Goal: Book appointment/travel/reservation

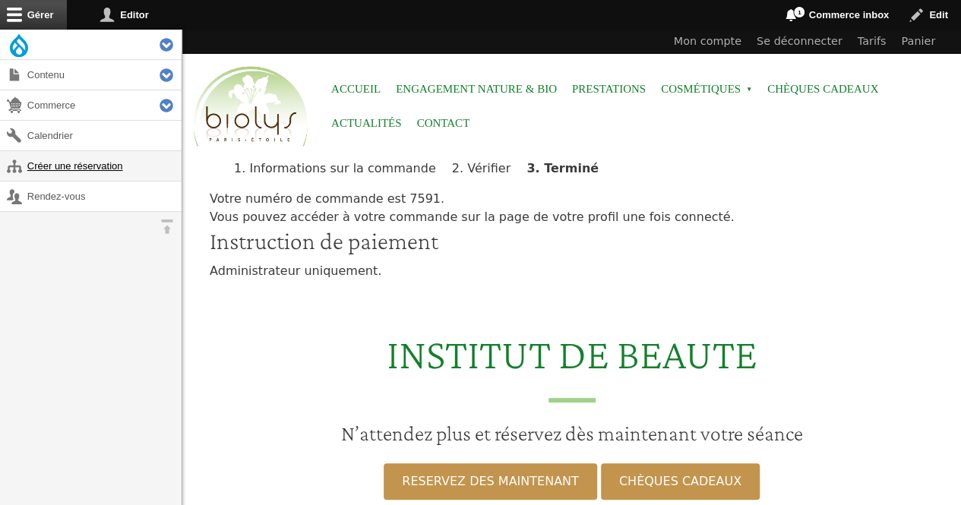
click at [91, 155] on link "Créer une réservation" at bounding box center [91, 166] width 182 height 30
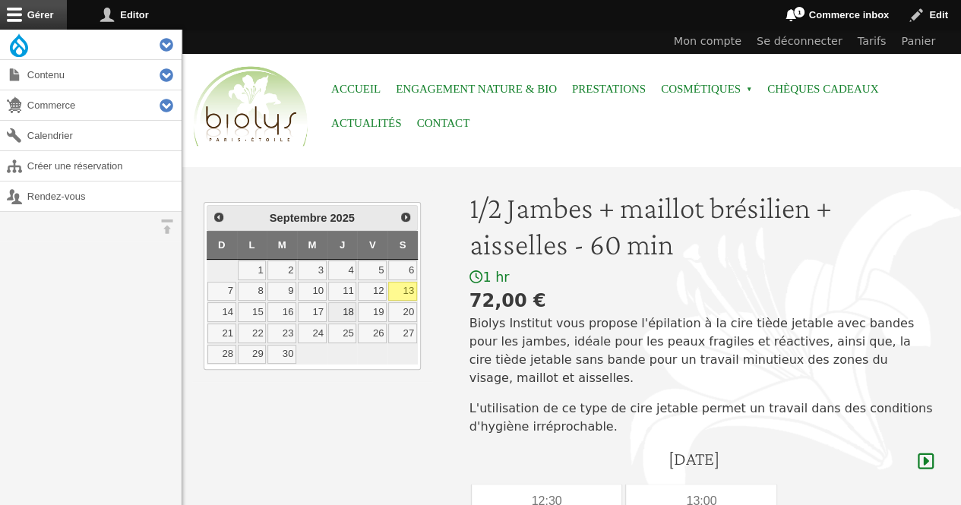
click at [340, 306] on link "18" at bounding box center [342, 312] width 29 height 20
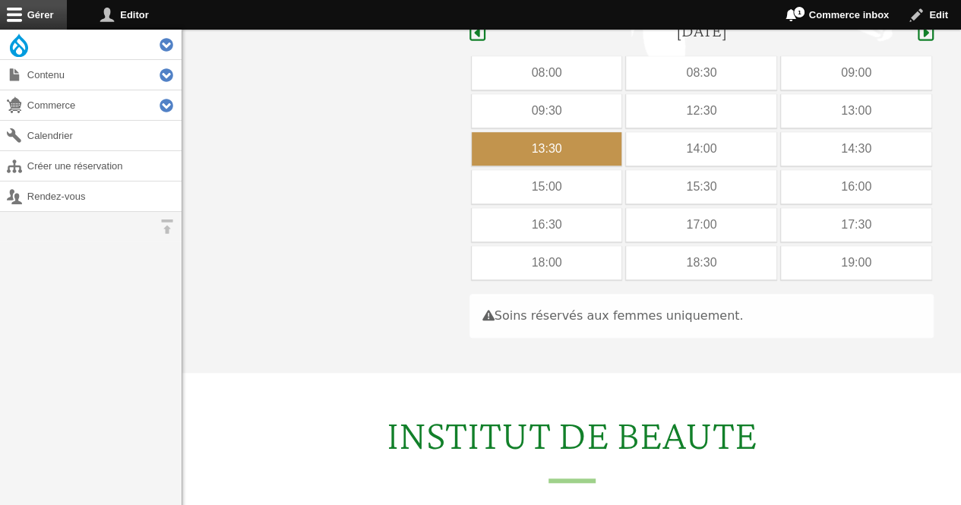
scroll to position [429, 0]
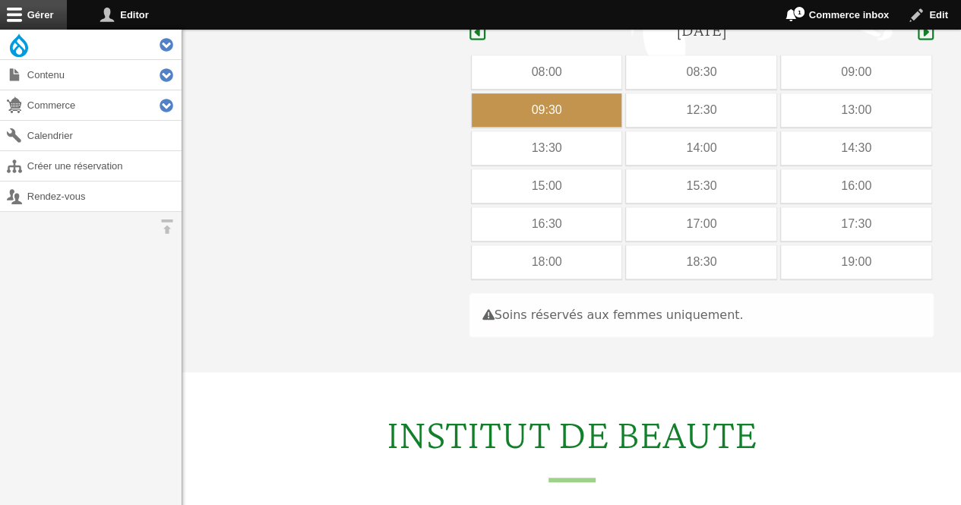
click at [600, 93] on div "09:30" at bounding box center [547, 109] width 150 height 33
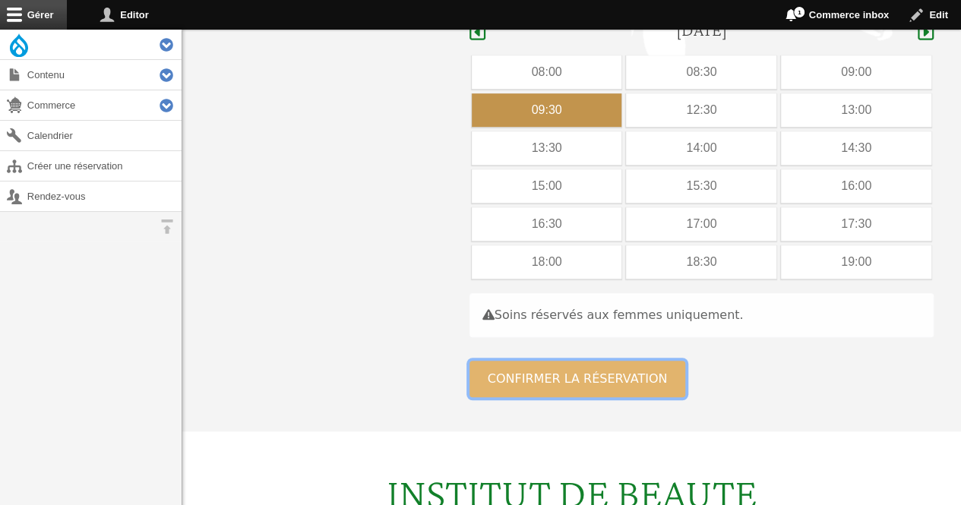
click at [580, 361] on button "Confirmer la réservation" at bounding box center [578, 379] width 217 height 36
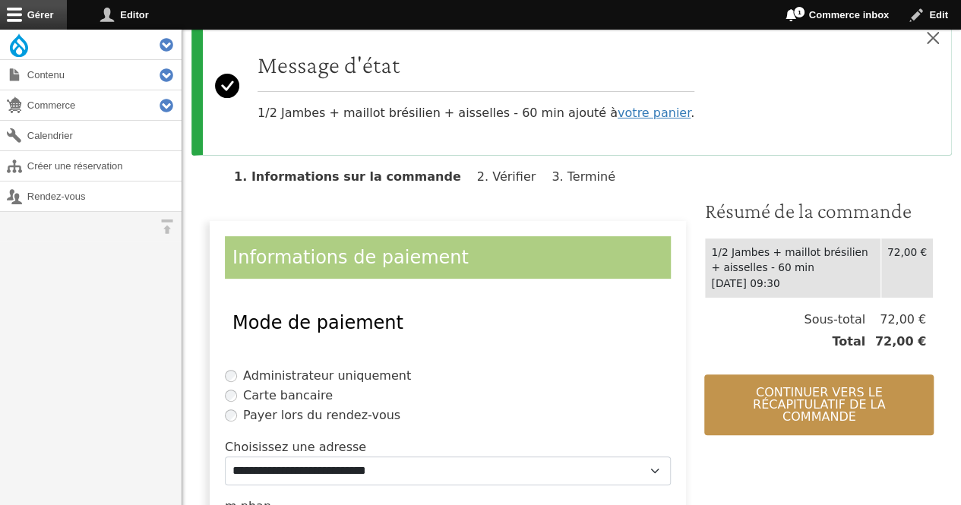
scroll to position [363, 0]
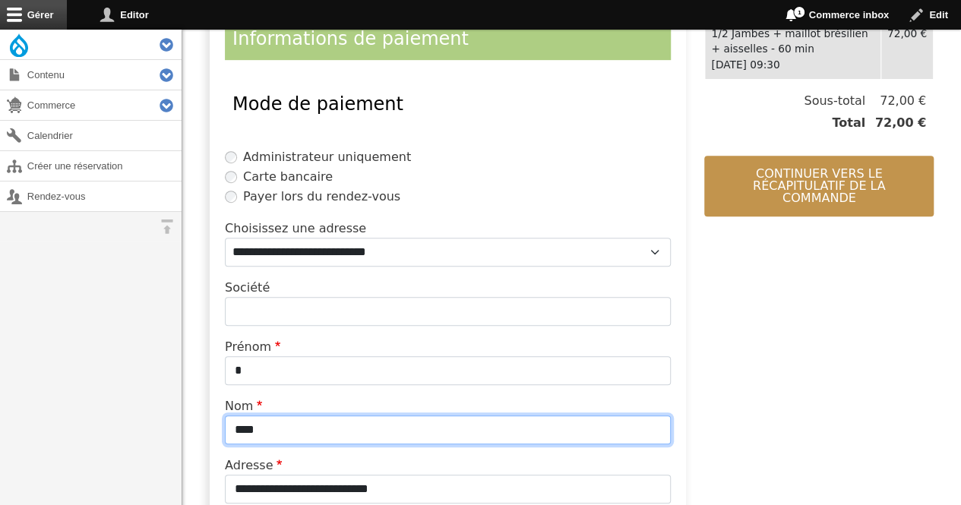
click at [315, 431] on input "****" at bounding box center [448, 430] width 446 height 29
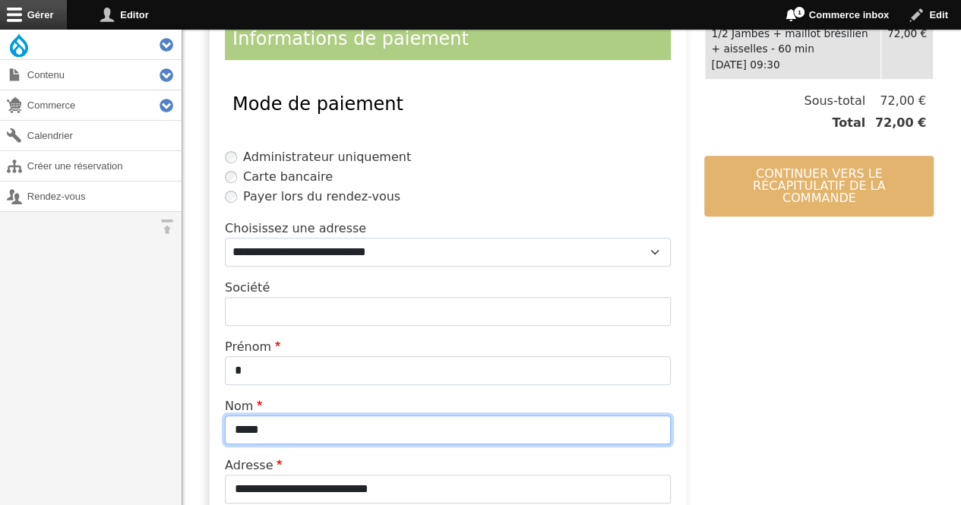
type input "*****"
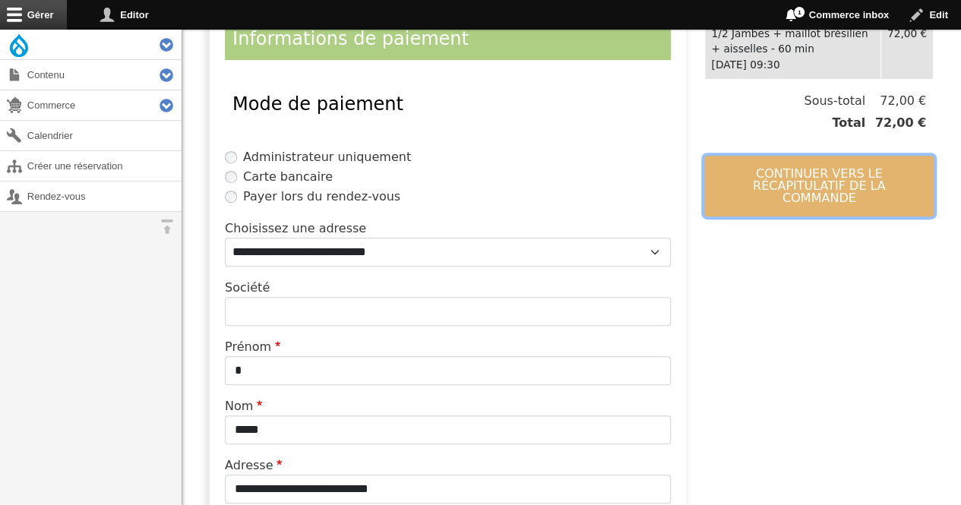
click at [767, 156] on button "Continuer vers le récapitulatif de la commande" at bounding box center [820, 186] width 230 height 61
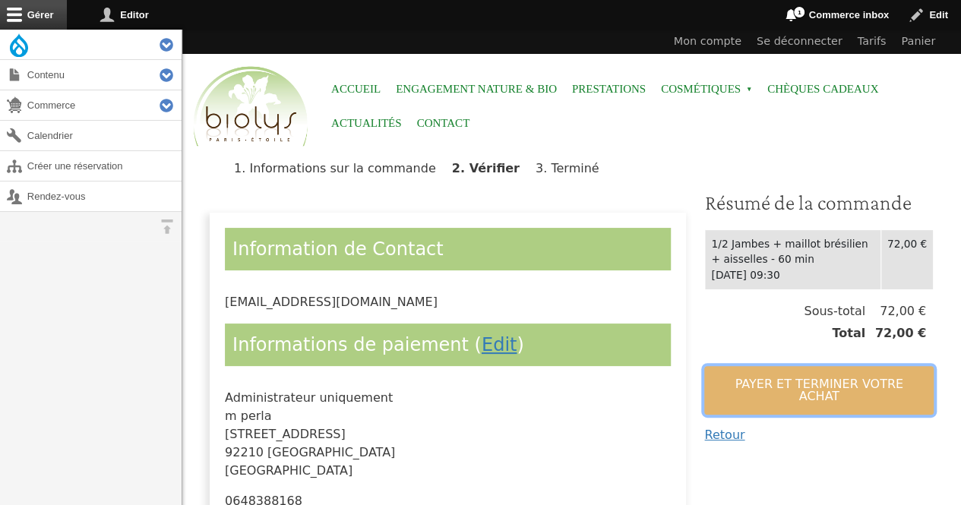
click at [755, 394] on button "Payer et terminer votre achat" at bounding box center [820, 390] width 230 height 49
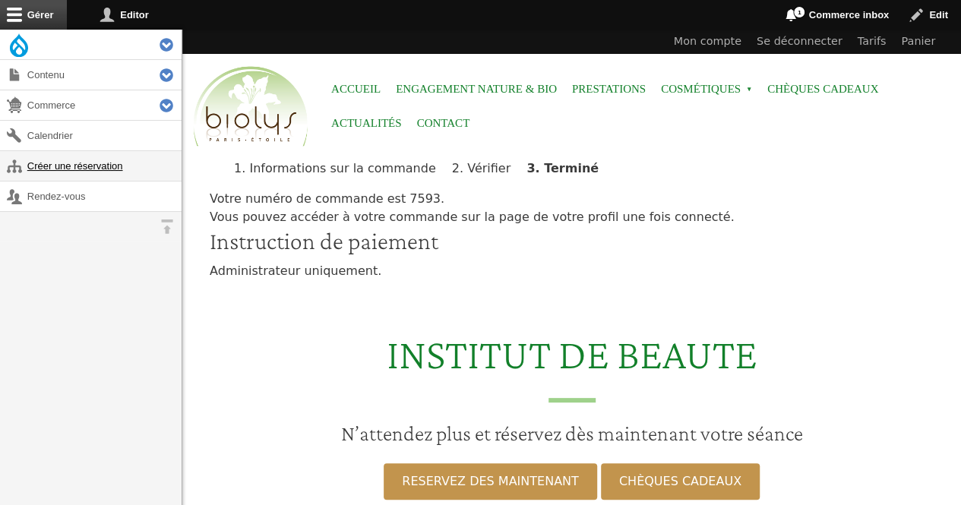
click at [99, 172] on link "Créer une réservation" at bounding box center [91, 166] width 182 height 30
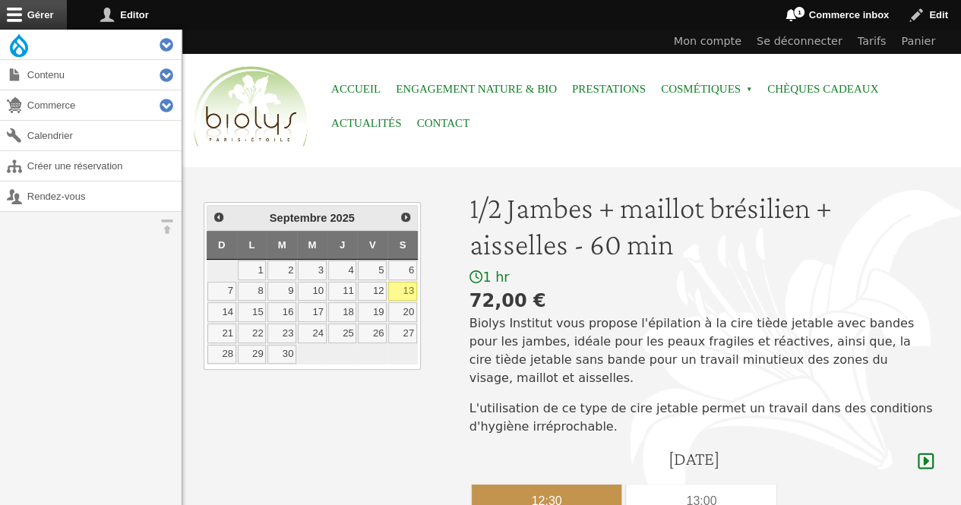
click at [573, 485] on div "12:30" at bounding box center [547, 501] width 150 height 33
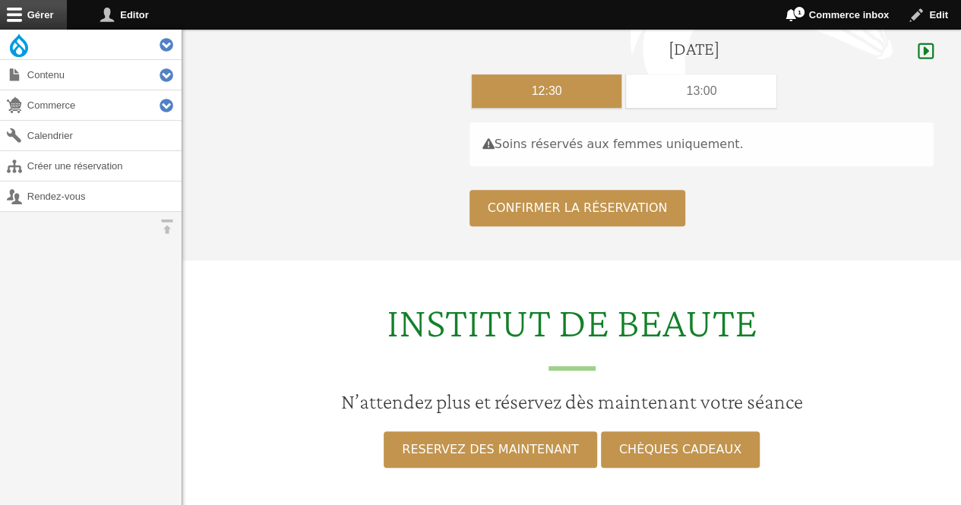
scroll to position [453, 0]
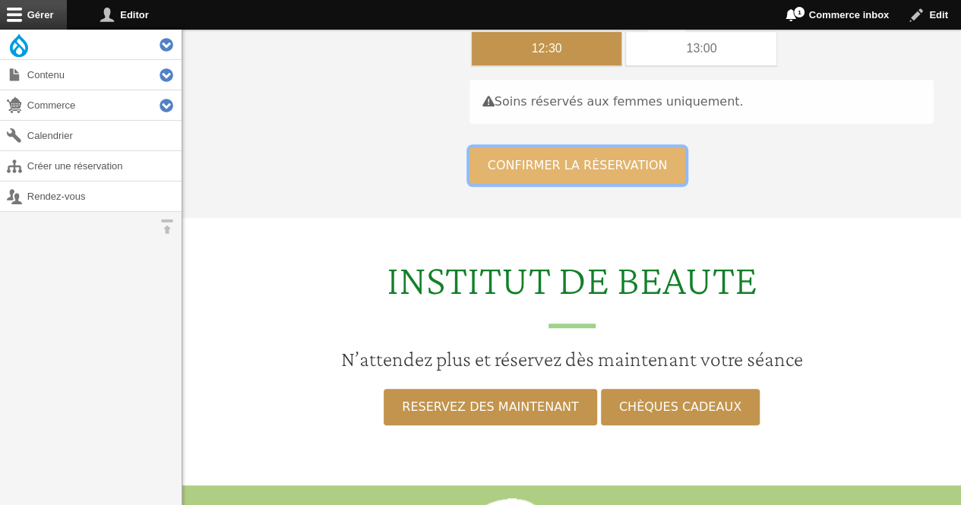
click at [530, 149] on button "Confirmer la réservation" at bounding box center [578, 165] width 217 height 36
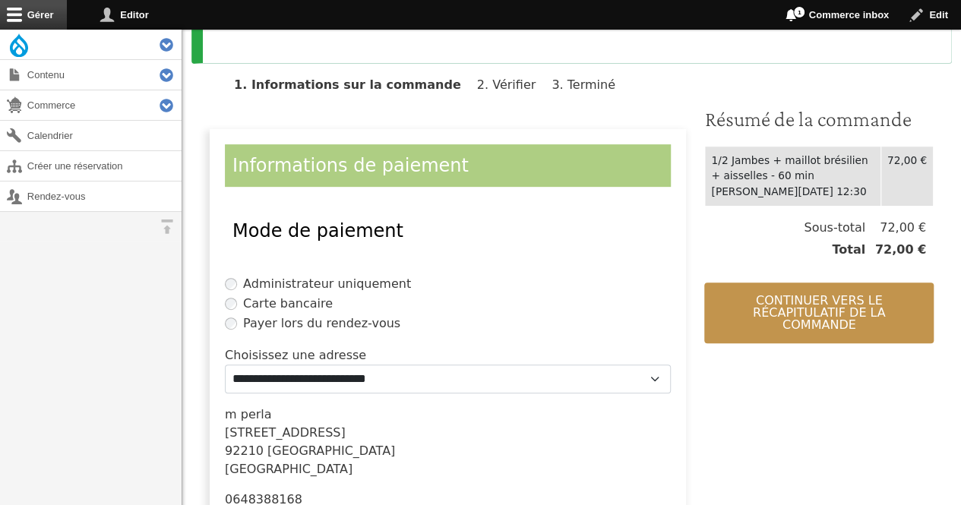
scroll to position [337, 0]
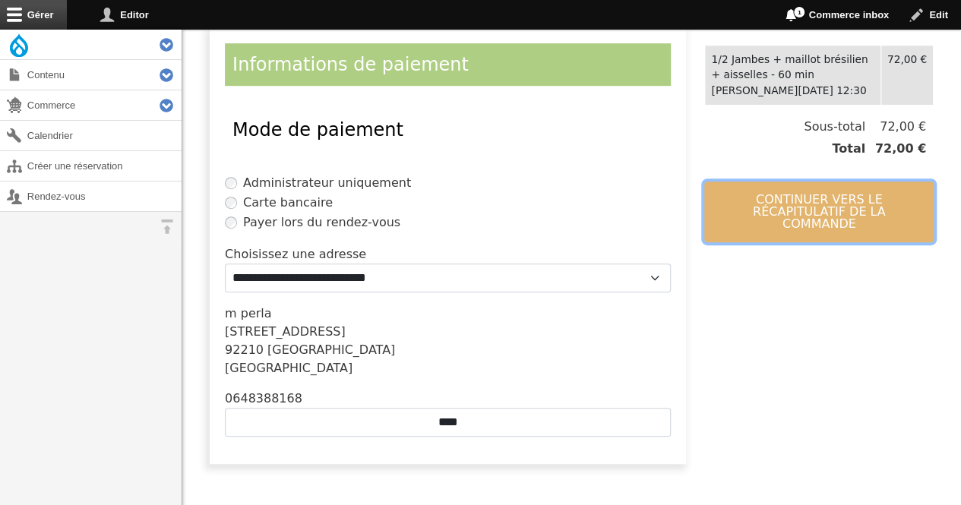
click at [800, 212] on button "Continuer vers le récapitulatif de la commande" at bounding box center [820, 212] width 230 height 61
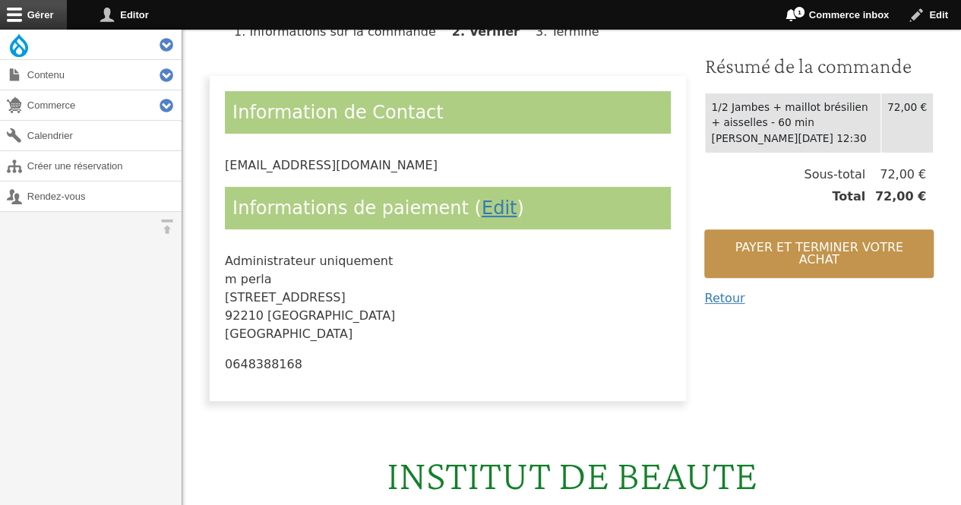
scroll to position [166, 0]
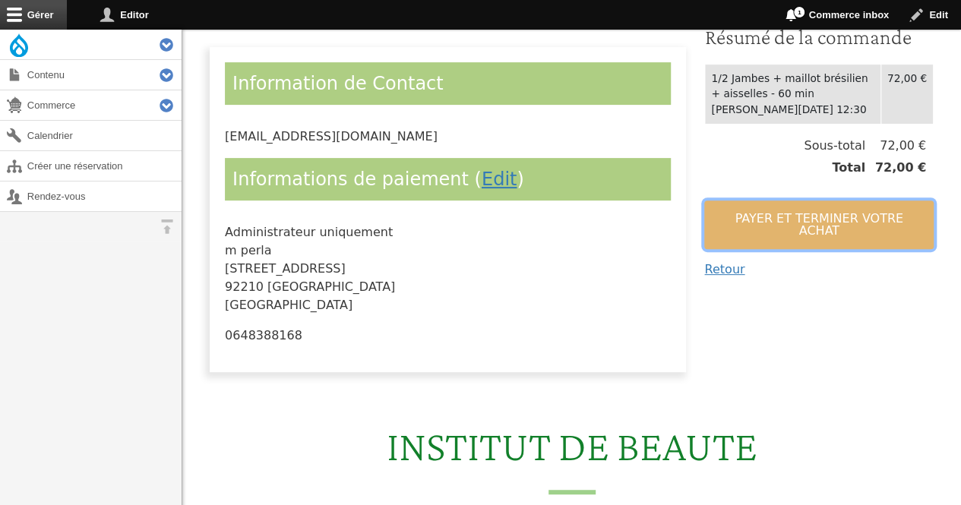
click at [828, 205] on button "Payer et terminer votre achat" at bounding box center [820, 225] width 230 height 49
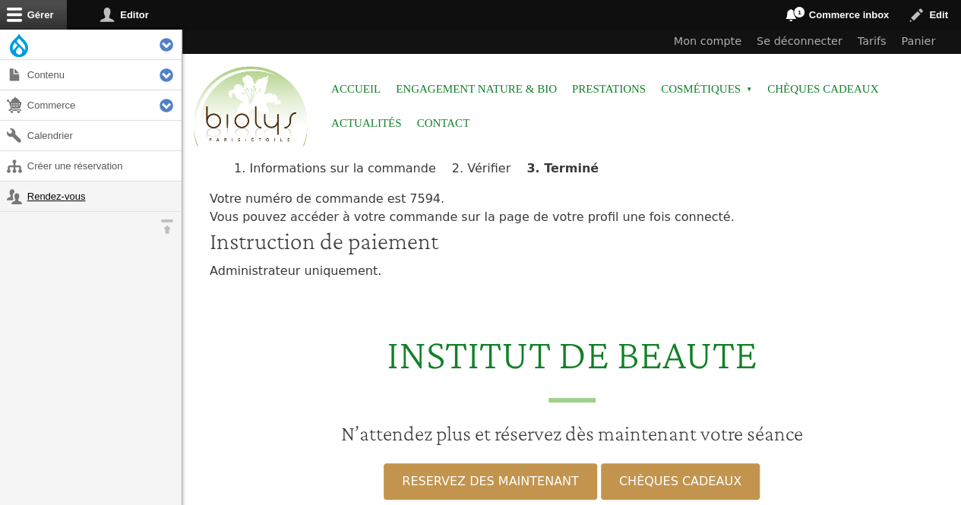
click at [74, 206] on link "Rendez-vous" at bounding box center [91, 197] width 182 height 30
